Goal: Check status: Check status

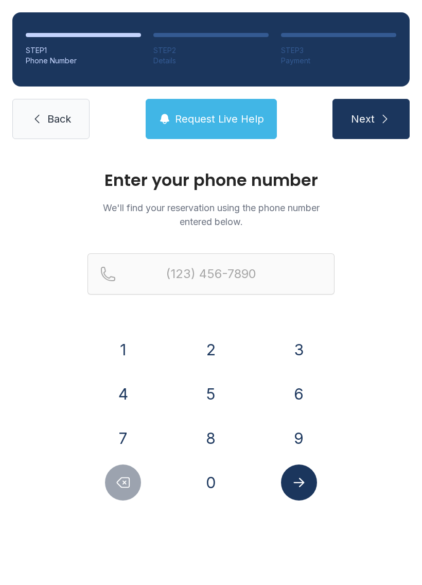
click at [303, 388] on button "6" at bounding box center [299, 394] width 36 height 36
click at [214, 485] on button "0" at bounding box center [211, 482] width 36 height 36
click at [295, 431] on button "9" at bounding box center [299, 438] width 36 height 36
click at [214, 398] on button "5" at bounding box center [211, 394] width 36 height 36
click at [201, 386] on button "5" at bounding box center [211, 394] width 36 height 36
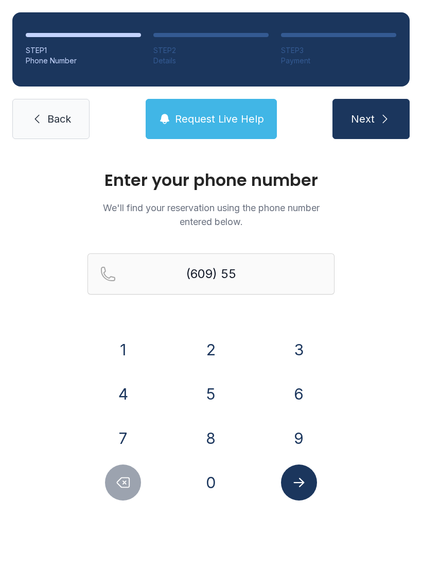
click at [294, 384] on button "6" at bounding box center [299, 394] width 36 height 36
click at [301, 343] on button "3" at bounding box center [299, 350] width 36 height 36
click at [294, 440] on button "9" at bounding box center [299, 438] width 36 height 36
click at [293, 433] on button "9" at bounding box center [299, 438] width 36 height 36
click at [294, 379] on button "6" at bounding box center [299, 394] width 36 height 36
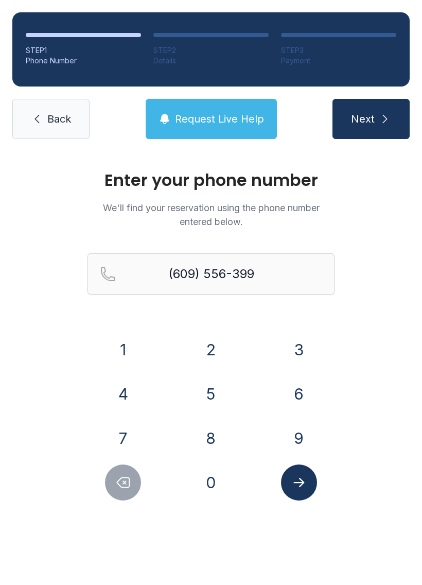
type input "[PHONE_NUMBER]"
click at [299, 479] on icon "Submit lookup form" at bounding box center [298, 482] width 15 height 15
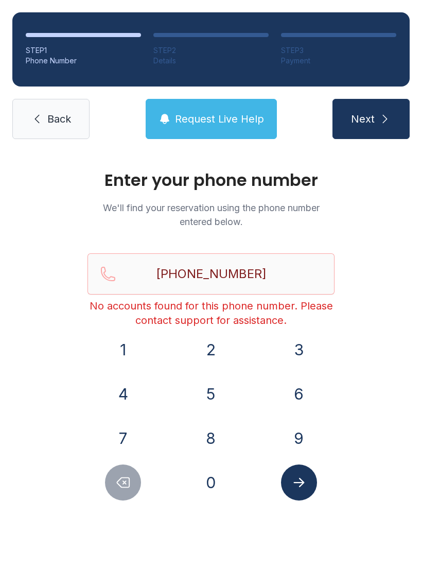
click at [295, 484] on icon "Submit lookup form" at bounding box center [298, 482] width 15 height 15
click at [235, 126] on button "Request Live Help" at bounding box center [211, 119] width 131 height 40
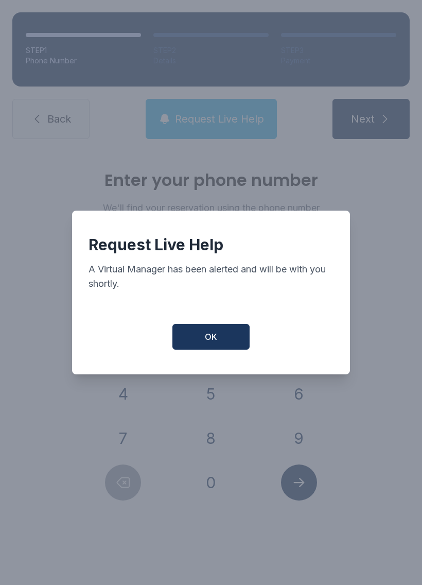
click at [217, 343] on span "OK" at bounding box center [211, 336] width 12 height 12
